Goal: Task Accomplishment & Management: Complete application form

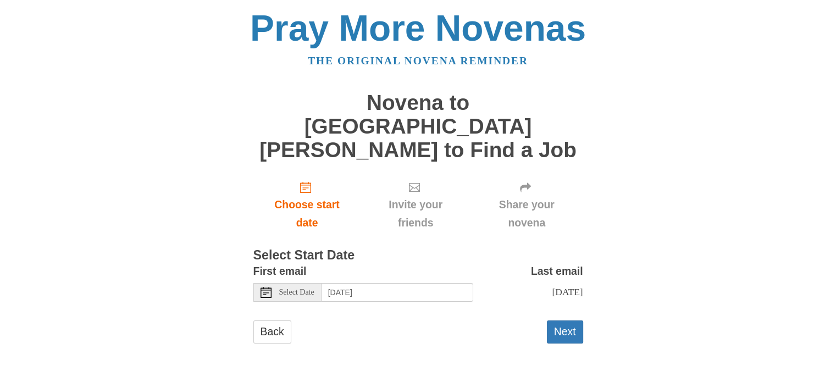
scroll to position [64, 0]
click at [566, 333] on button "Next" at bounding box center [565, 332] width 36 height 23
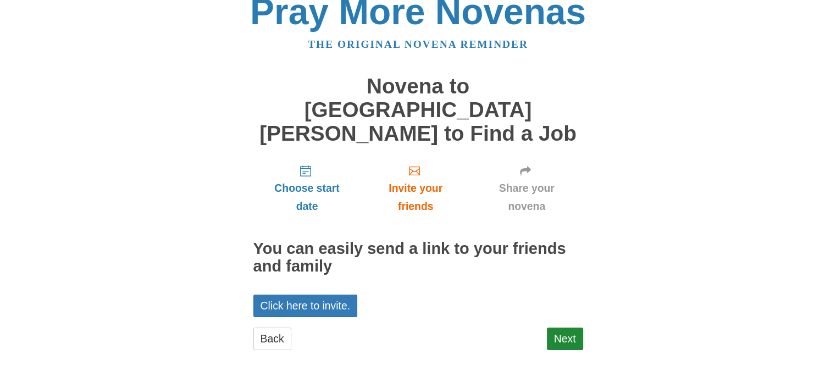
scroll to position [80, 0]
click at [283, 328] on link "Back" at bounding box center [273, 339] width 38 height 23
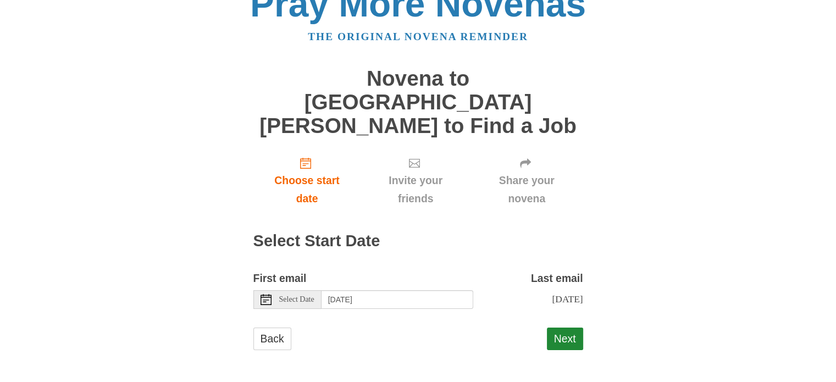
scroll to position [103, 0]
